Goal: Task Accomplishment & Management: Use online tool/utility

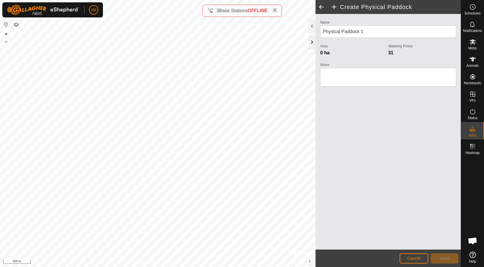
click at [309, 44] on div at bounding box center [312, 42] width 7 height 14
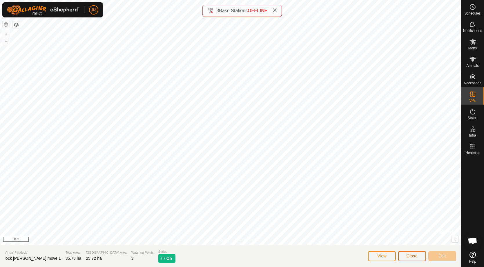
click at [415, 255] on span "Close" at bounding box center [412, 255] width 11 height 5
click at [421, 257] on button "Close" at bounding box center [412, 256] width 28 height 10
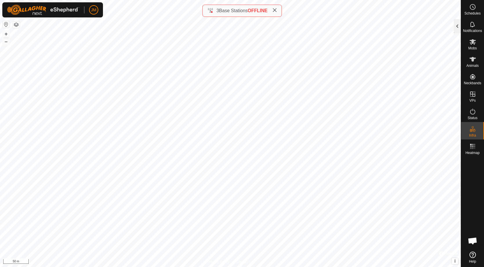
click at [456, 28] on div at bounding box center [457, 26] width 7 height 14
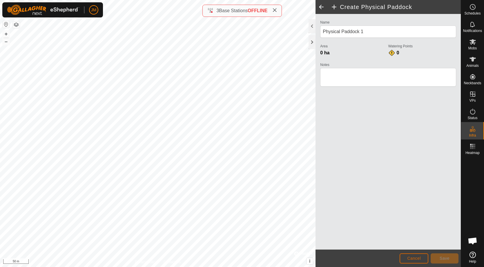
click at [418, 256] on span "Cancel" at bounding box center [414, 257] width 14 height 5
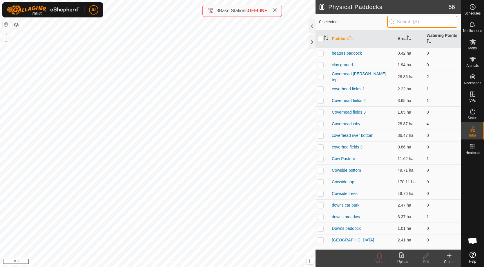
click at [413, 21] on input "text" at bounding box center [422, 22] width 70 height 12
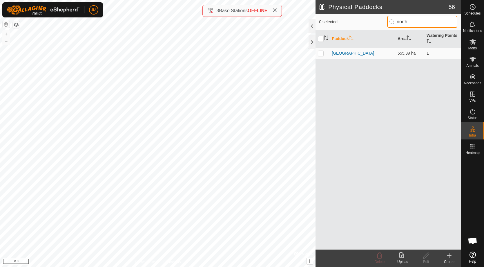
type input "north"
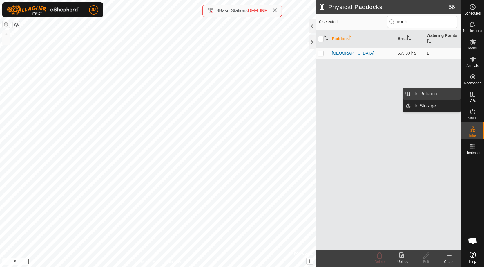
click at [437, 94] on link "In Rotation" at bounding box center [436, 94] width 50 height 12
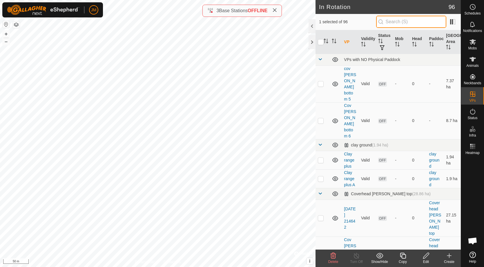
click at [397, 20] on input "text" at bounding box center [411, 22] width 70 height 12
click at [425, 256] on icon at bounding box center [426, 255] width 7 height 7
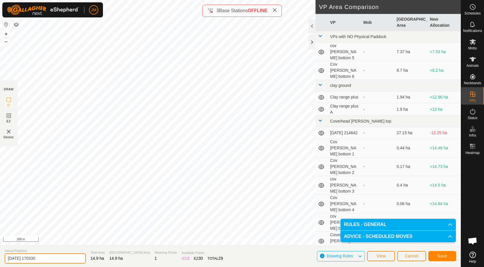
drag, startPoint x: 51, startPoint y: 258, endPoint x: -2, endPoint y: 261, distance: 53.1
click at [5, 261] on input "[DATE] 170330" at bounding box center [45, 258] width 81 height 10
type input "Lock [PERSON_NAME] 1"
click at [438, 255] on span "Save" at bounding box center [442, 255] width 10 height 5
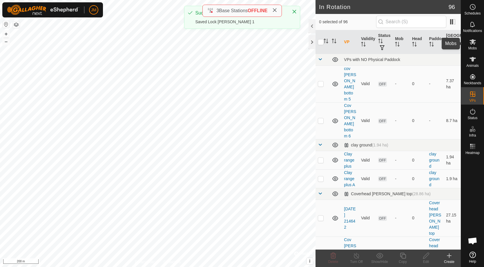
click at [475, 42] on icon at bounding box center [472, 41] width 7 height 7
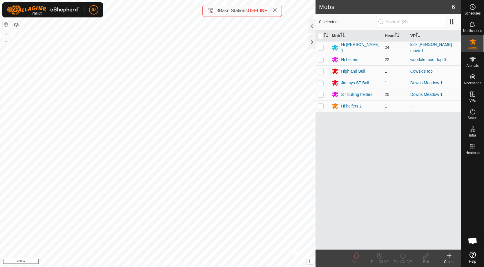
click at [321, 46] on p-checkbox at bounding box center [321, 47] width 6 height 5
checkbox input "true"
click at [401, 257] on icon at bounding box center [402, 255] width 7 height 7
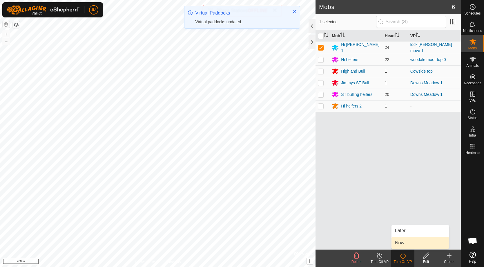
click at [416, 245] on link "Now" at bounding box center [420, 243] width 57 height 12
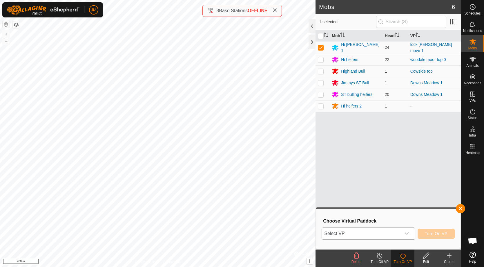
click at [354, 234] on span "Select VP" at bounding box center [361, 233] width 79 height 12
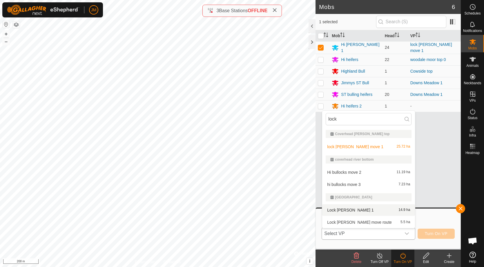
type input "lock"
click at [354, 210] on div "Lock [PERSON_NAME] 1 14.9 ha" at bounding box center [369, 209] width 86 height 7
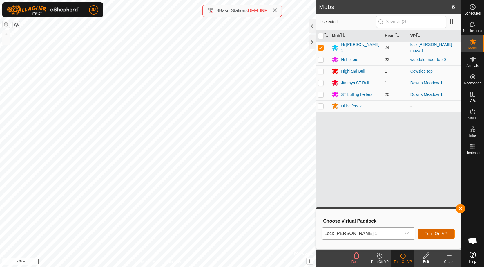
click at [432, 233] on span "Turn On VP" at bounding box center [436, 233] width 23 height 5
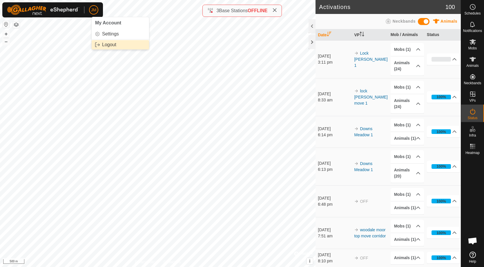
click at [113, 46] on link "Logout" at bounding box center [120, 44] width 57 height 9
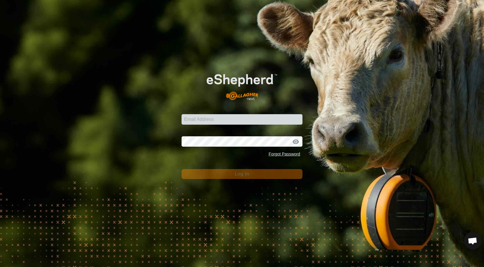
type input "[PERSON_NAME][EMAIL_ADDRESS][DOMAIN_NAME]"
